Goal: Check status

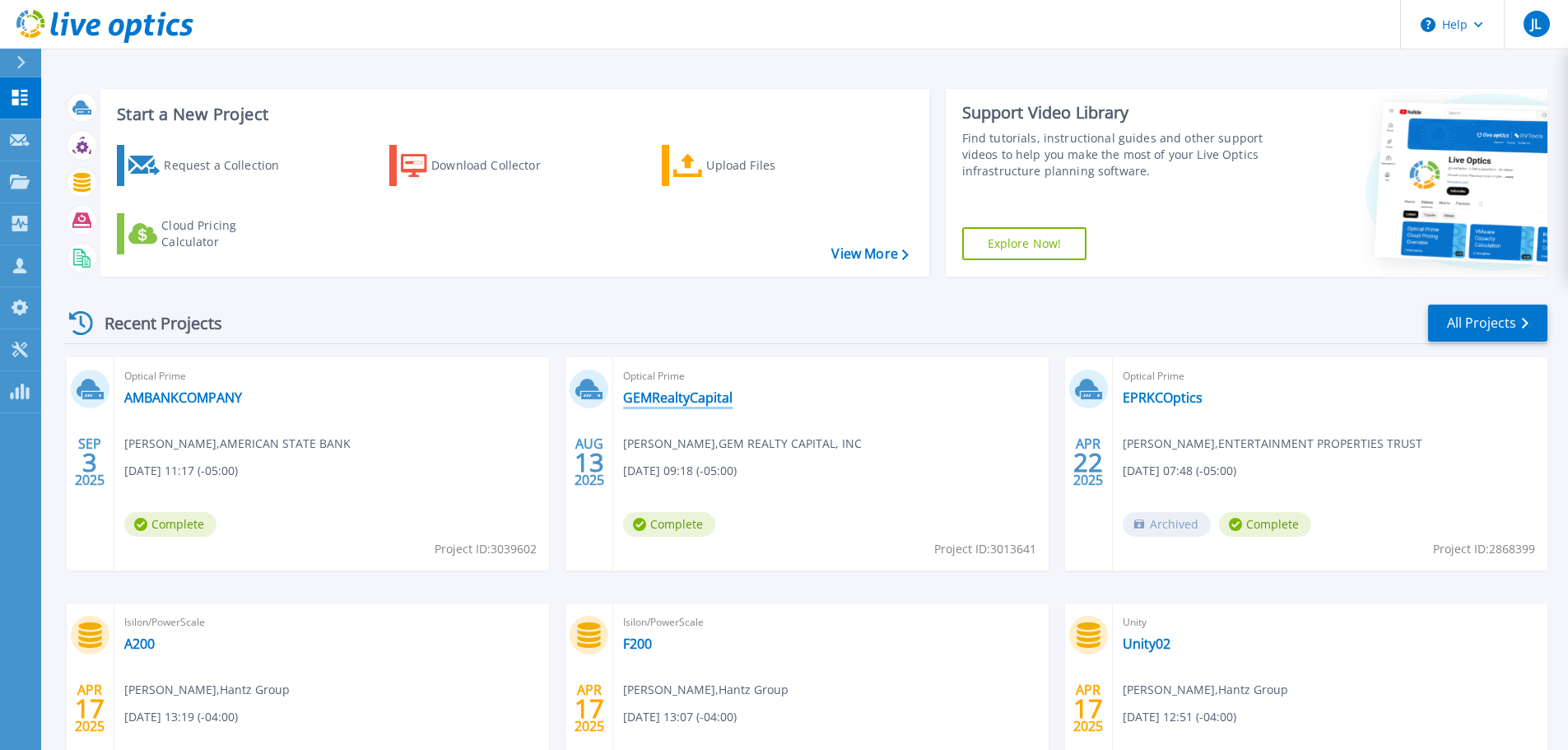
click at [685, 400] on link "GEMRealtyCapital" at bounding box center [678, 397] width 109 height 16
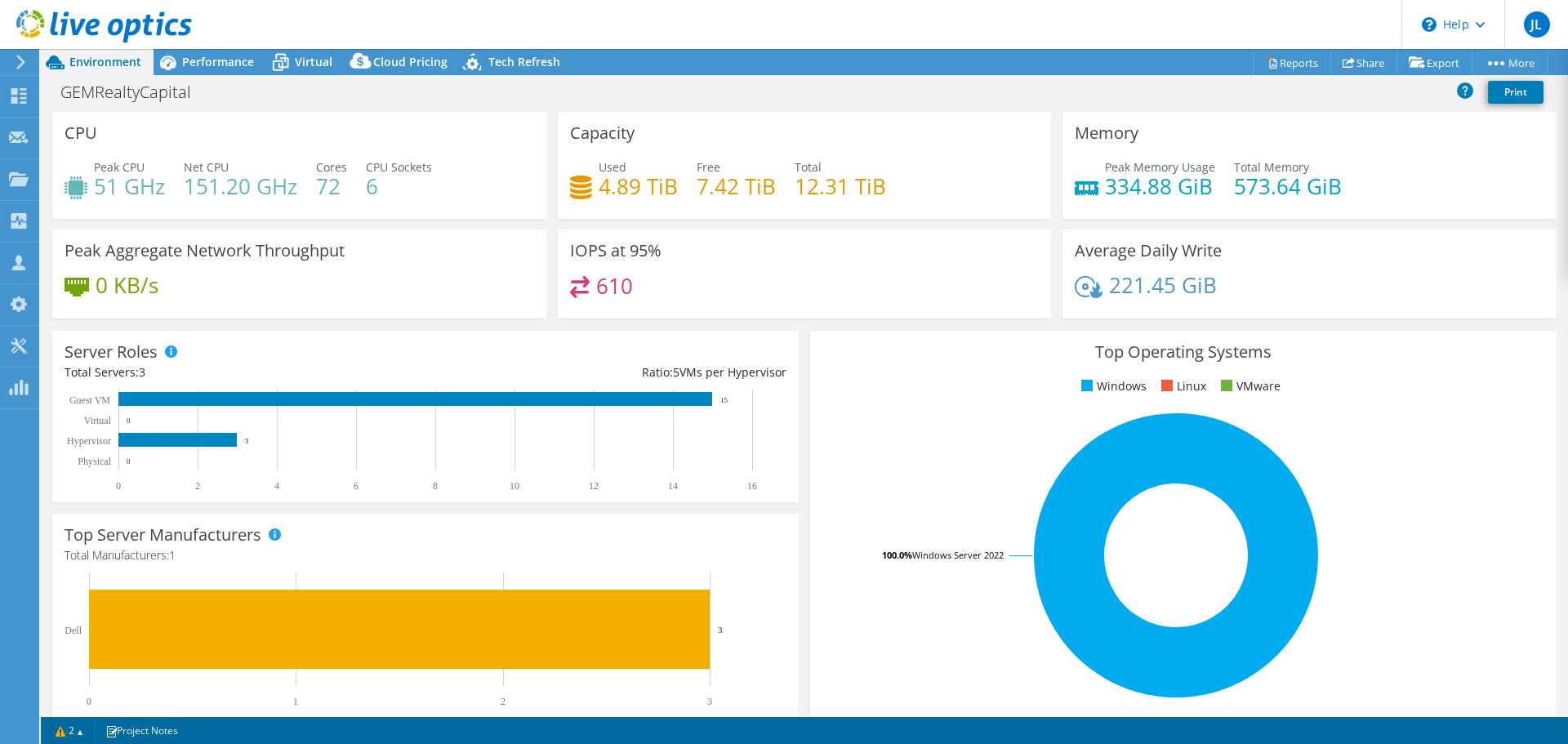
select select "USD"
click at [23, 101] on use at bounding box center [19, 96] width 15 height 15
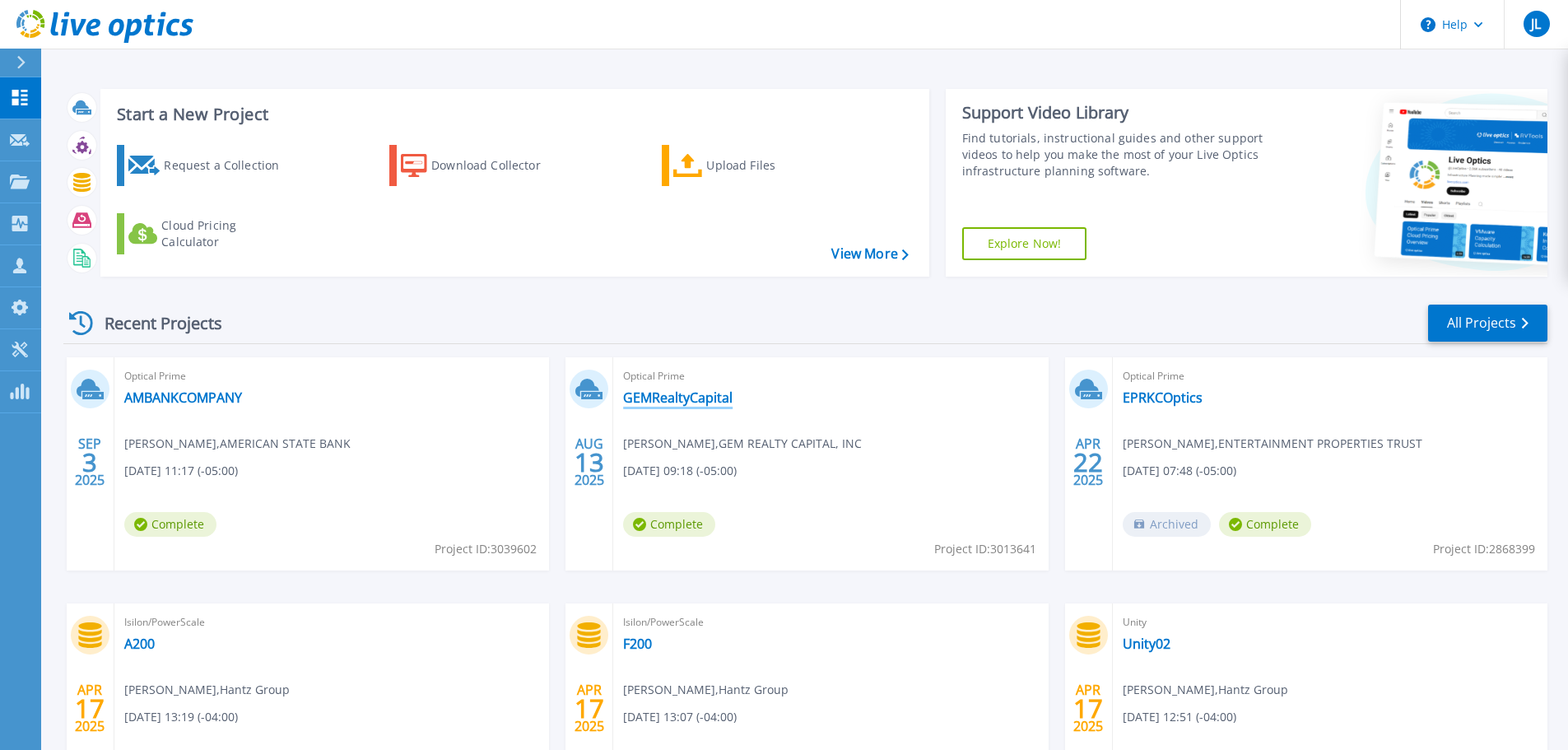
click at [687, 402] on link "GEMRealtyCapital" at bounding box center [678, 397] width 109 height 16
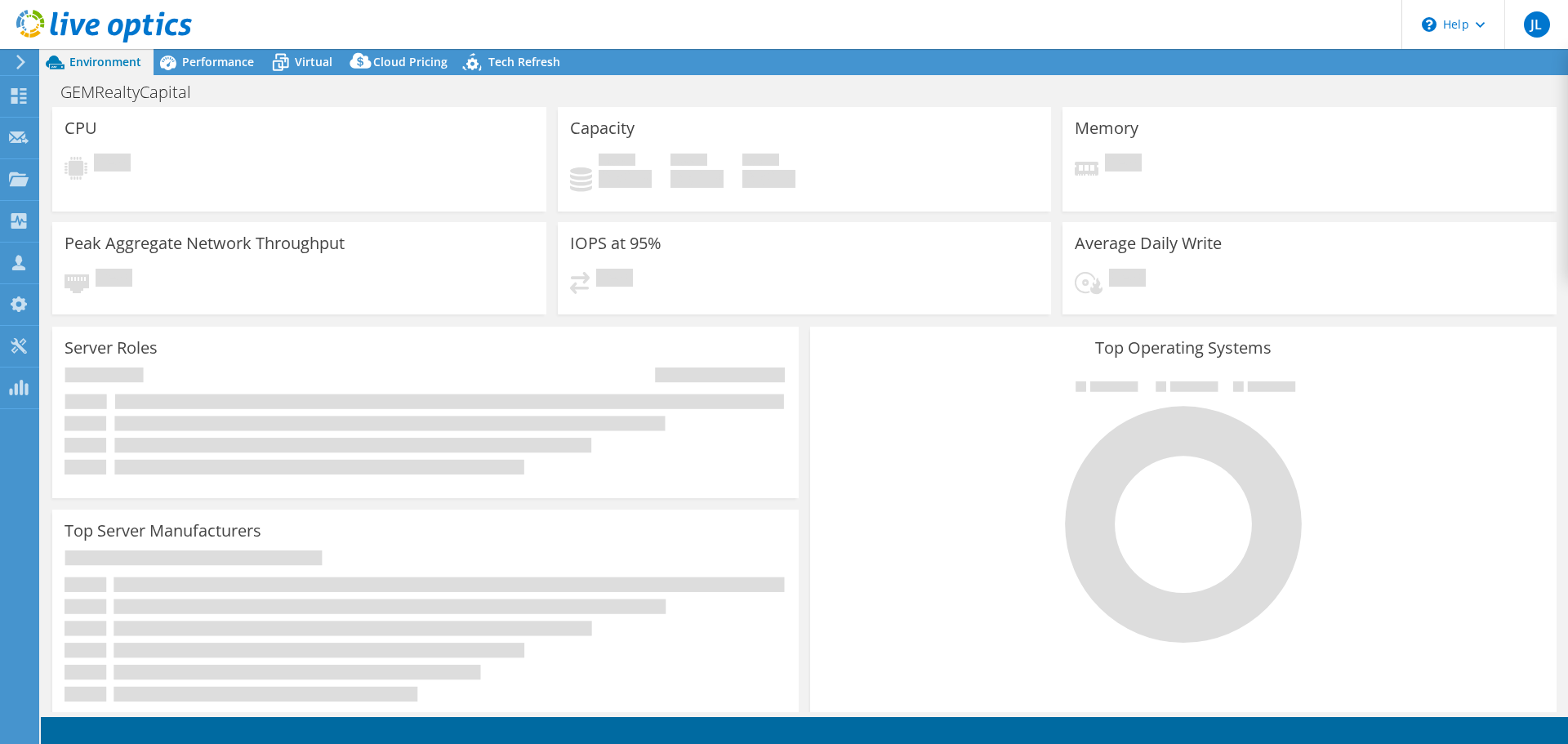
select select "USD"
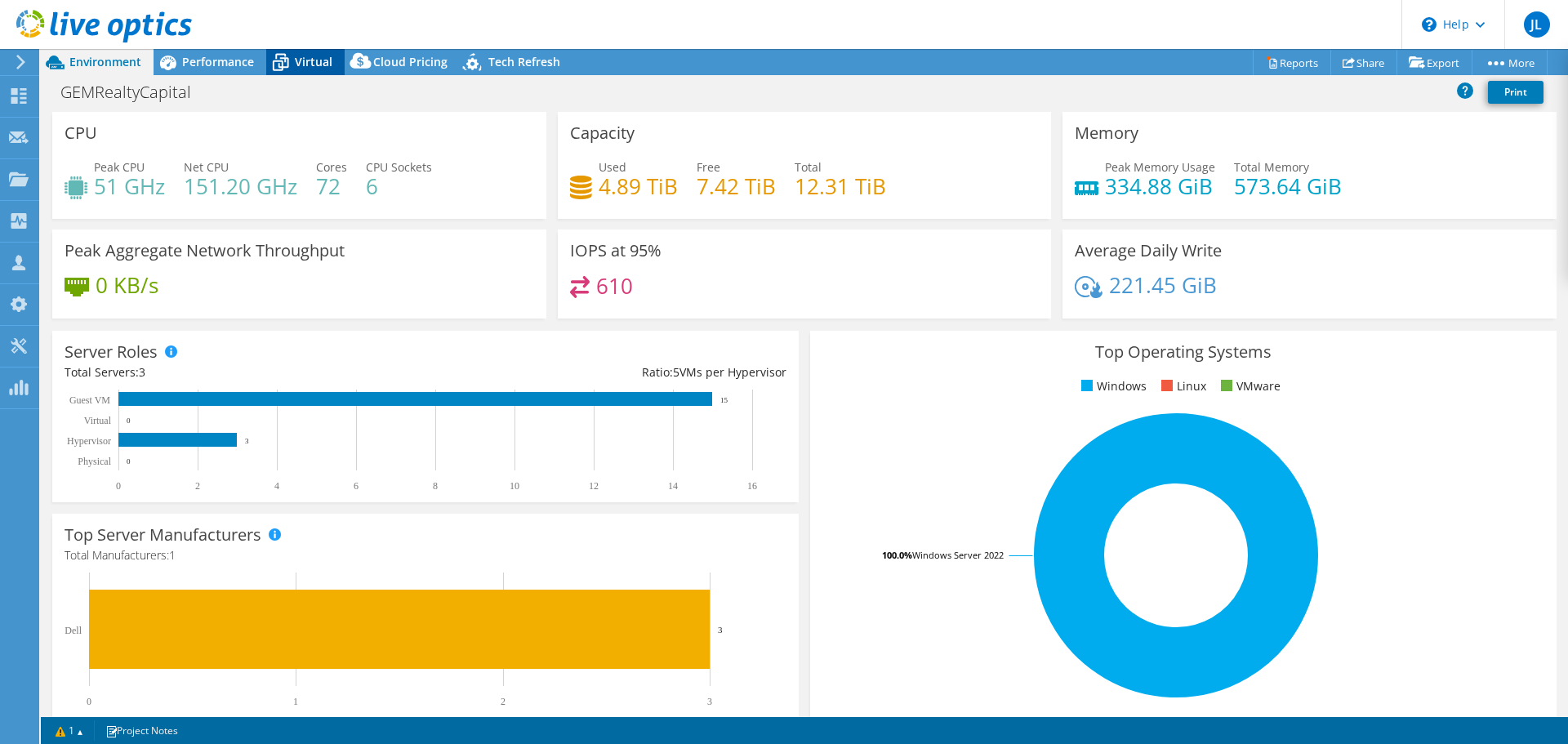
click at [284, 66] on icon at bounding box center [280, 62] width 28 height 28
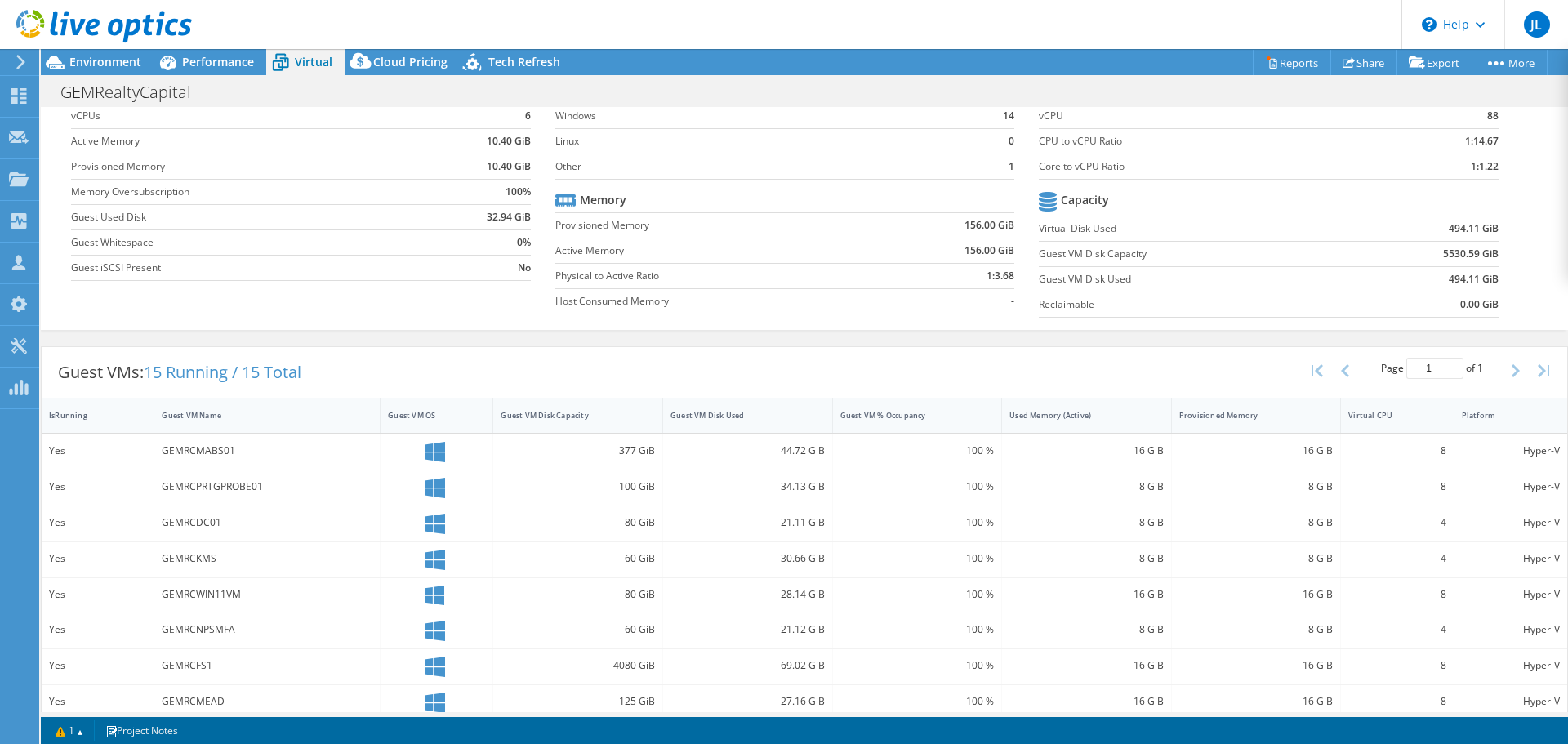
scroll to position [163, 0]
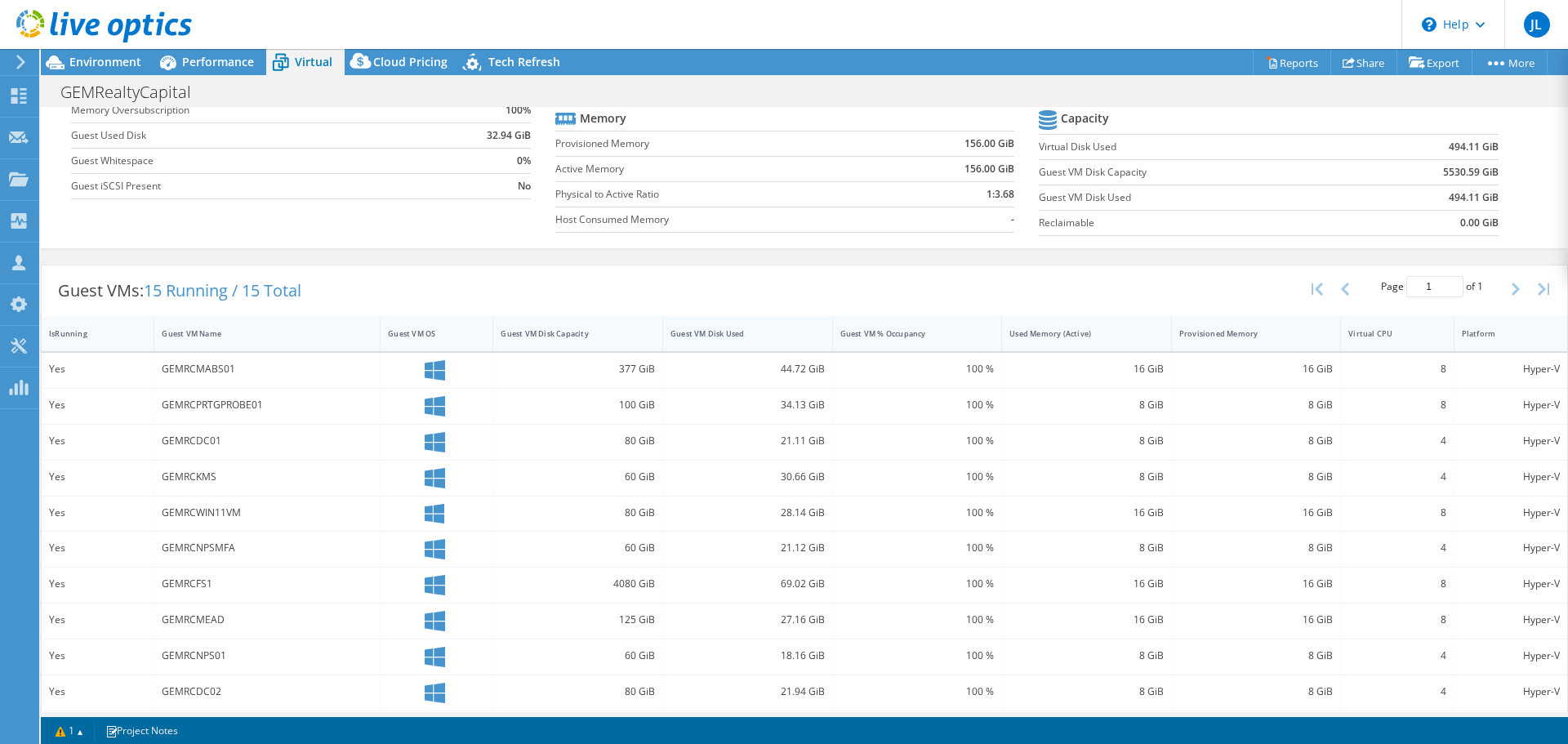
click at [745, 337] on div "Guest VM Disk Used" at bounding box center [738, 334] width 135 height 10
click at [740, 338] on div "Guest VM Disk Used" at bounding box center [738, 334] width 135 height 10
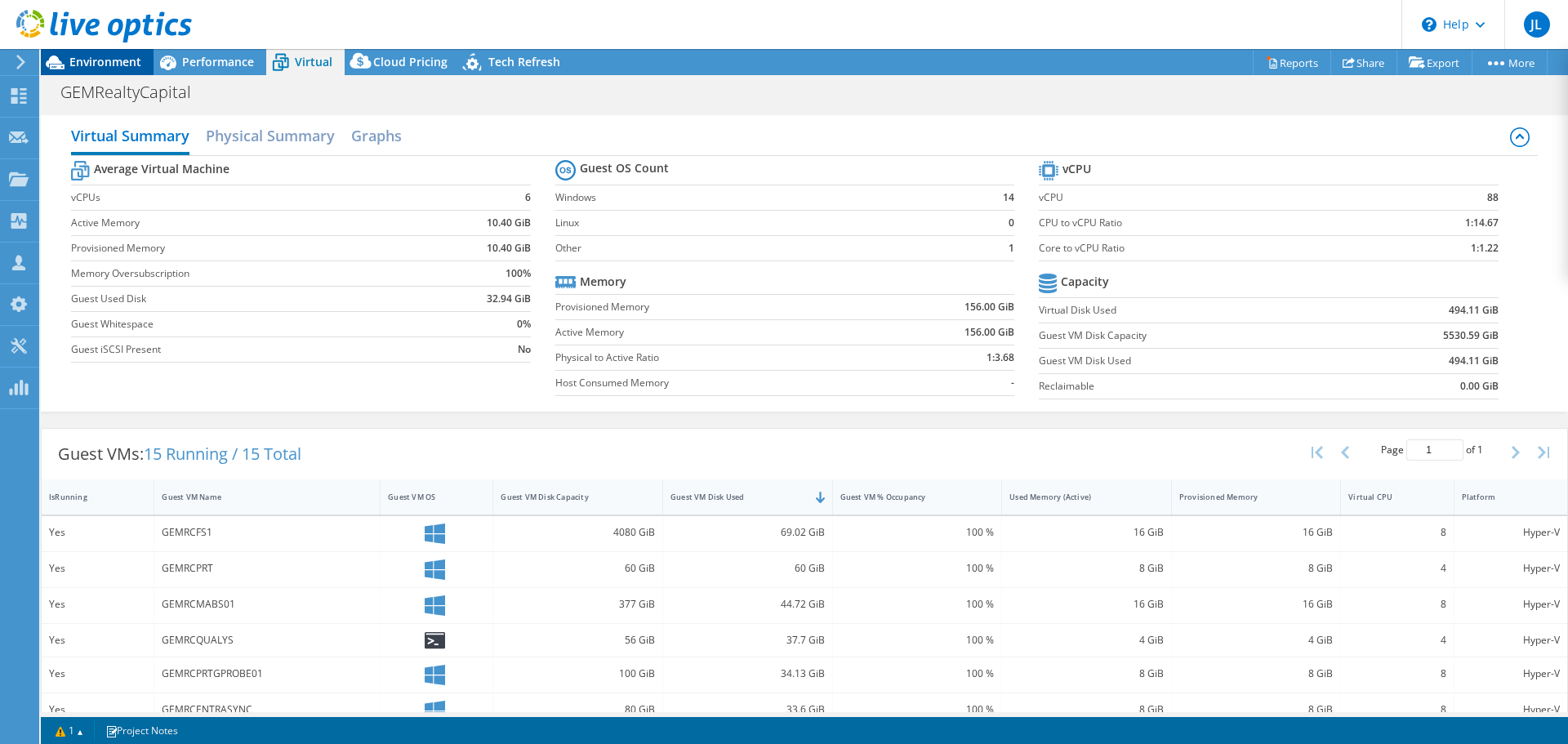
click at [103, 61] on span "Environment" at bounding box center [106, 62] width 72 height 15
